Goal: Book appointment/travel/reservation

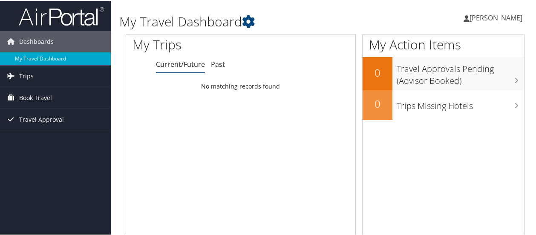
click at [50, 101] on span "Book Travel" at bounding box center [35, 97] width 33 height 21
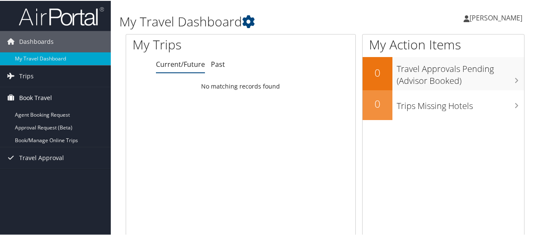
click at [50, 101] on span "Book Travel" at bounding box center [35, 97] width 33 height 21
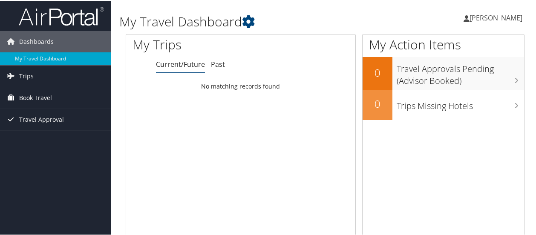
click at [48, 101] on span "Book Travel" at bounding box center [35, 97] width 33 height 21
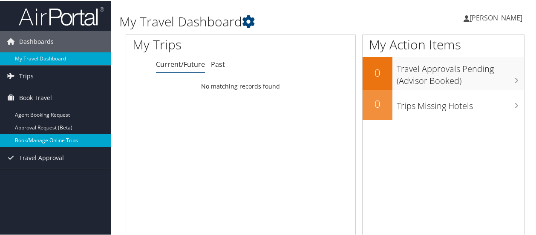
click at [60, 140] on link "Book/Manage Online Trips" at bounding box center [55, 139] width 111 height 13
